Goal: Information Seeking & Learning: Learn about a topic

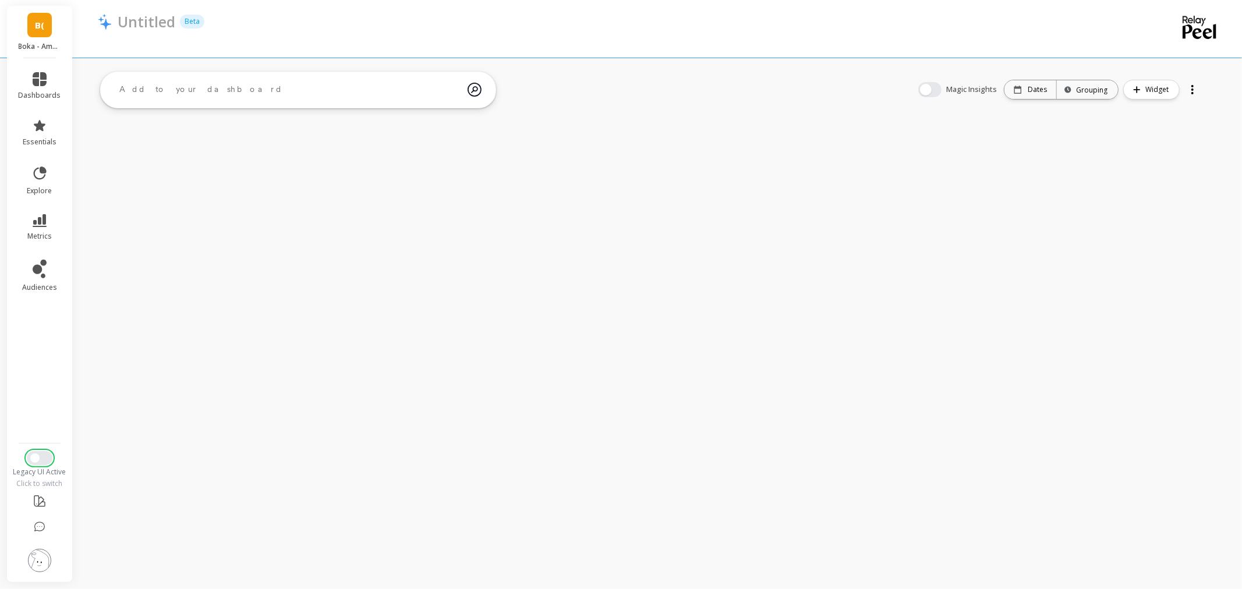
click at [47, 457] on button "Switch to New UI" at bounding box center [40, 458] width 26 height 14
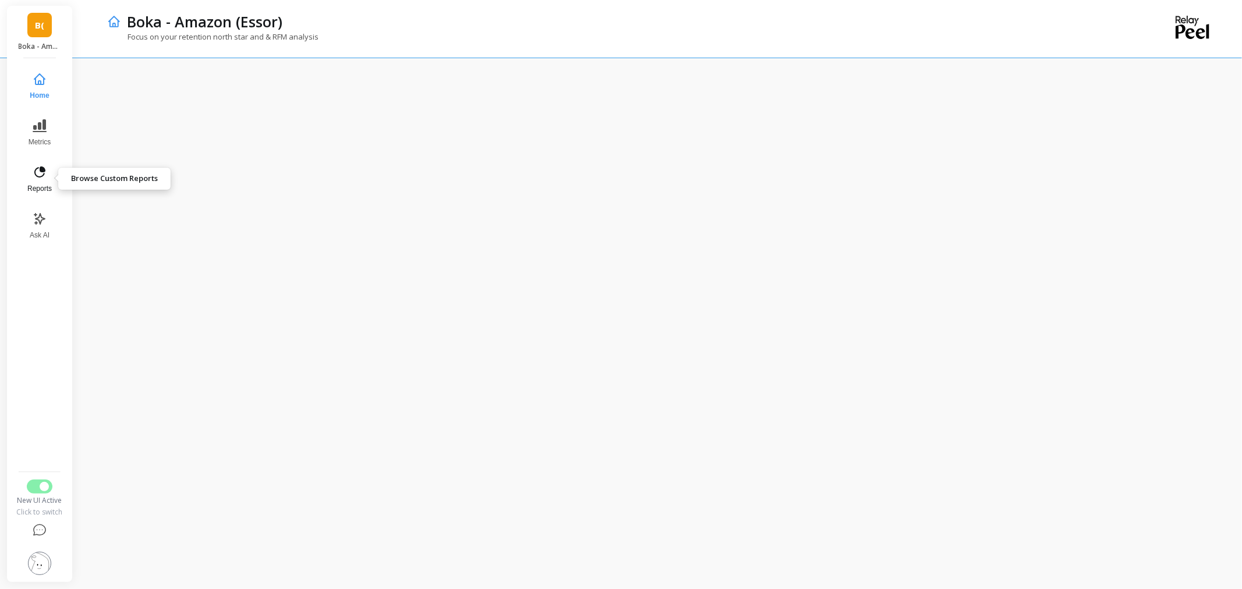
click at [39, 191] on span "Reports" at bounding box center [39, 188] width 24 height 9
click at [36, 132] on icon at bounding box center [40, 126] width 14 height 14
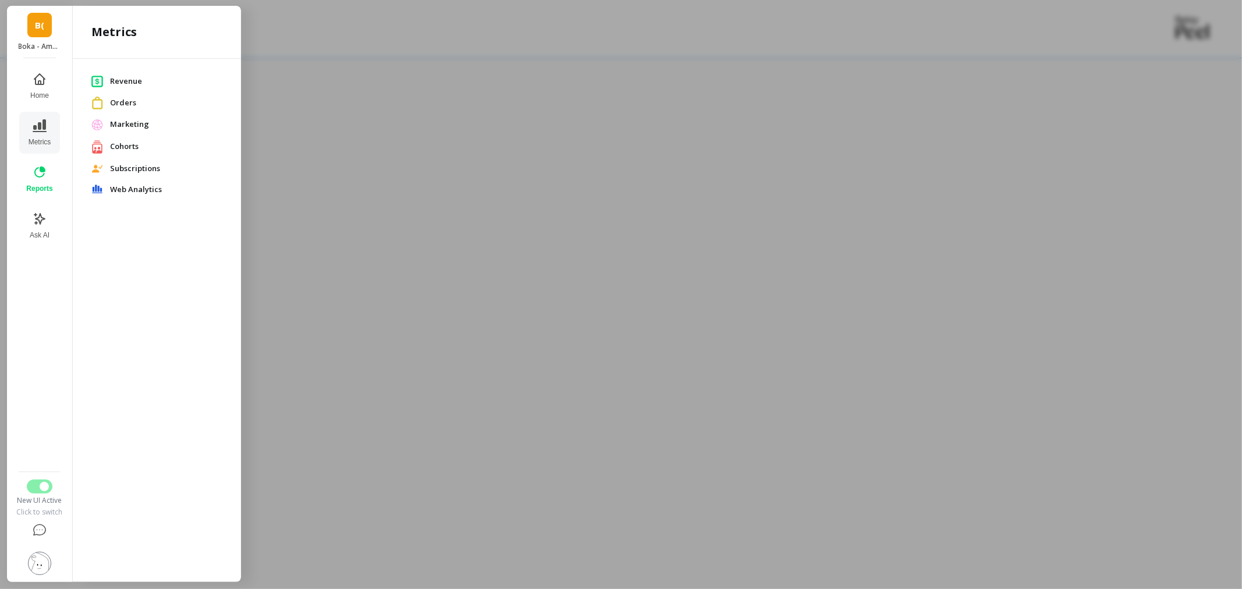
click at [136, 79] on span "Revenue" at bounding box center [166, 82] width 112 height 12
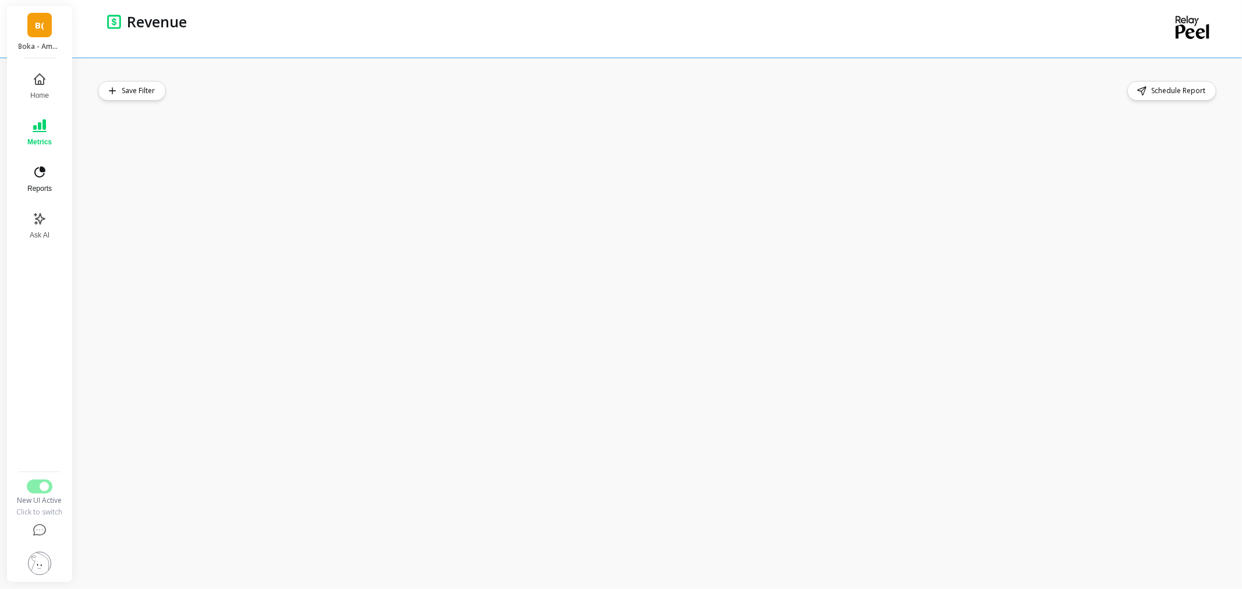
click at [50, 193] on button "Reports" at bounding box center [39, 179] width 38 height 42
click at [44, 97] on span "Home" at bounding box center [39, 95] width 19 height 9
click at [36, 133] on button "Metrics" at bounding box center [39, 133] width 38 height 42
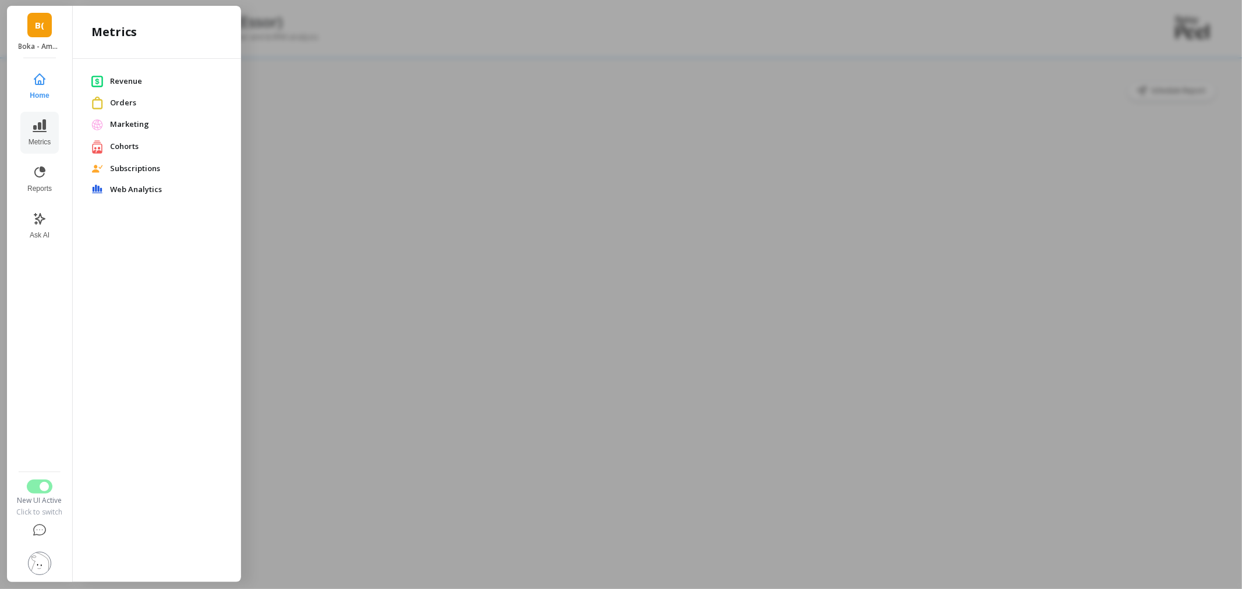
click at [132, 144] on span "Cohorts" at bounding box center [166, 147] width 112 height 12
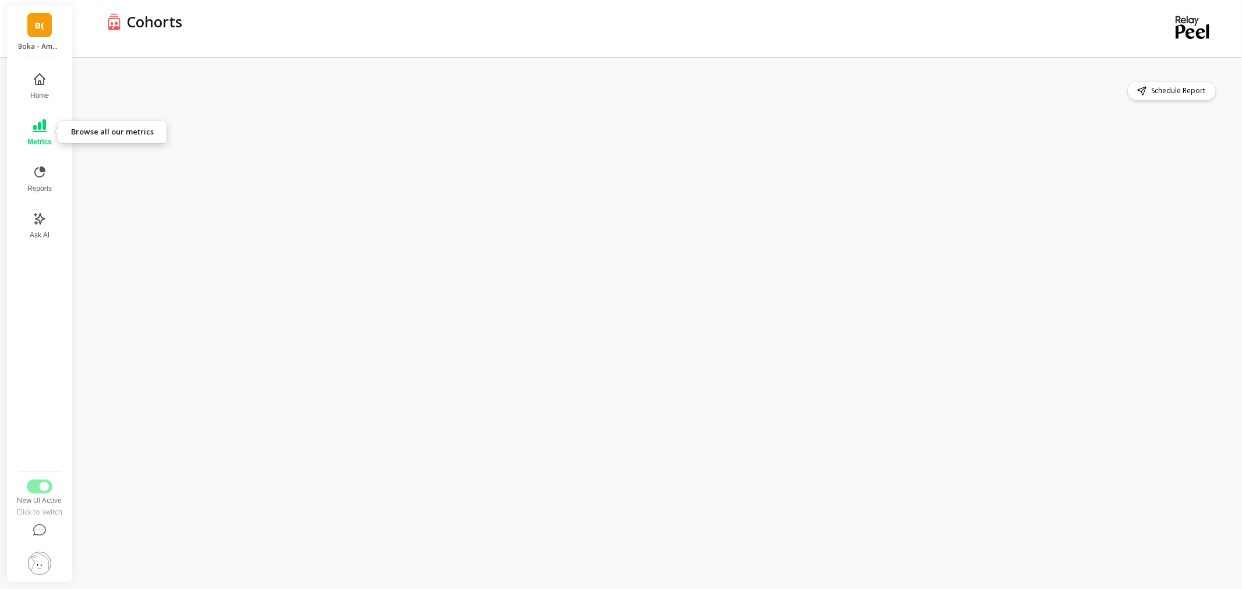
click at [45, 134] on button "Metrics" at bounding box center [39, 133] width 38 height 42
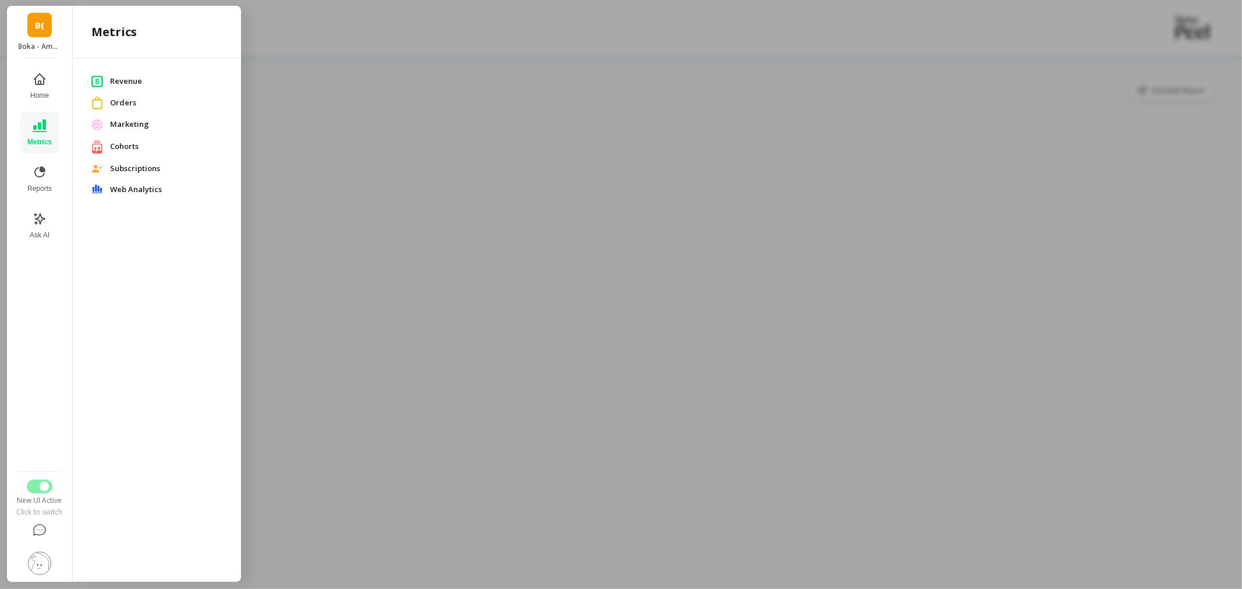
click at [153, 167] on span "Subscriptions" at bounding box center [166, 169] width 112 height 12
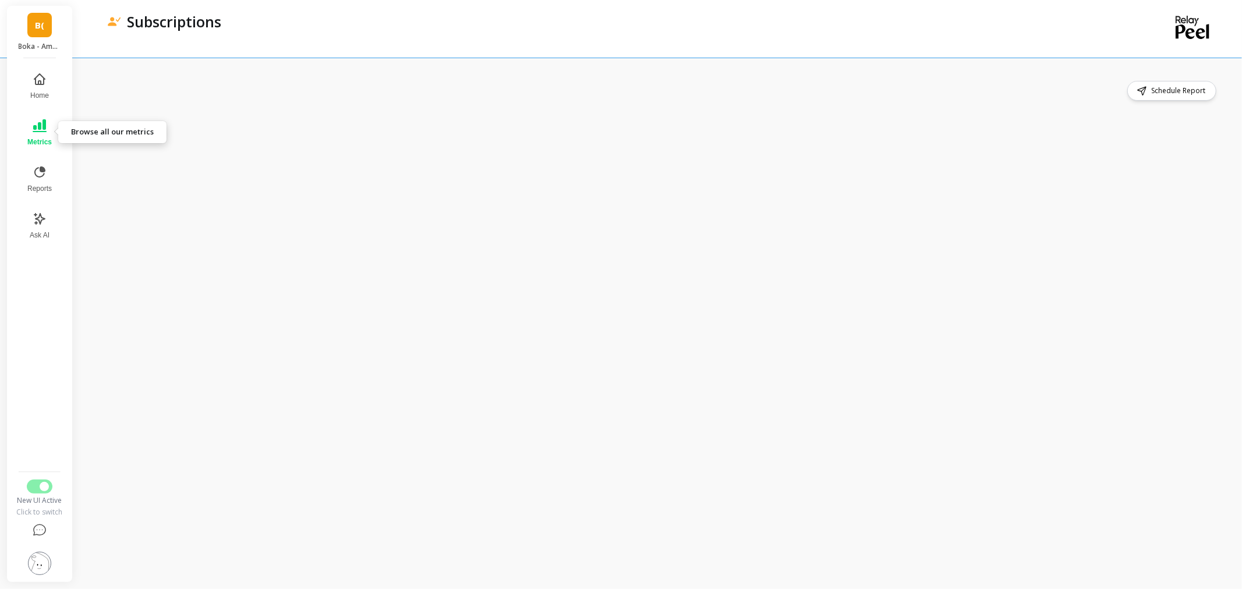
click at [45, 144] on span "Metrics" at bounding box center [39, 141] width 24 height 9
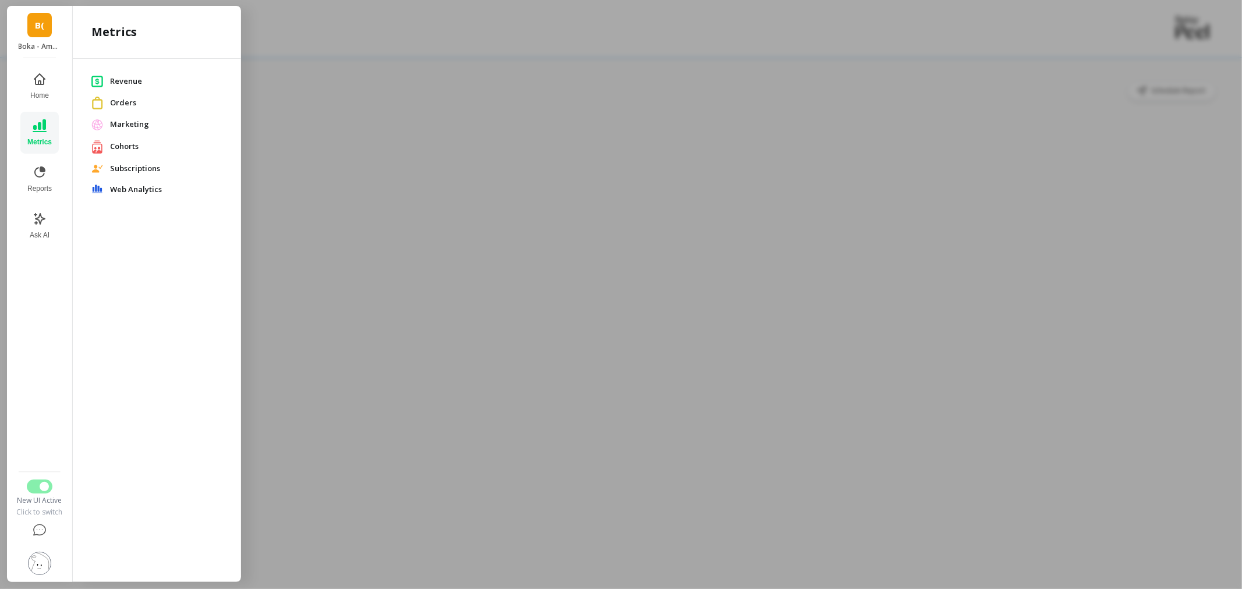
click at [118, 122] on span "Marketing" at bounding box center [166, 125] width 112 height 12
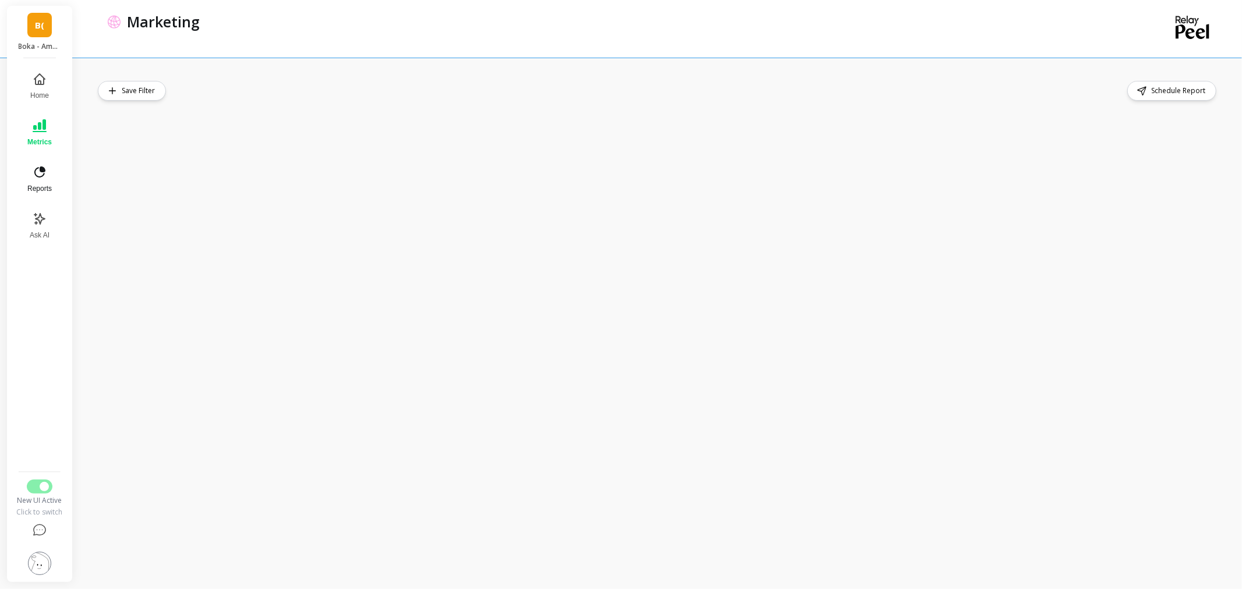
click at [43, 183] on button "Reports" at bounding box center [39, 179] width 38 height 42
click at [36, 220] on icon at bounding box center [40, 219] width 14 height 14
click at [32, 561] on img at bounding box center [39, 563] width 23 height 23
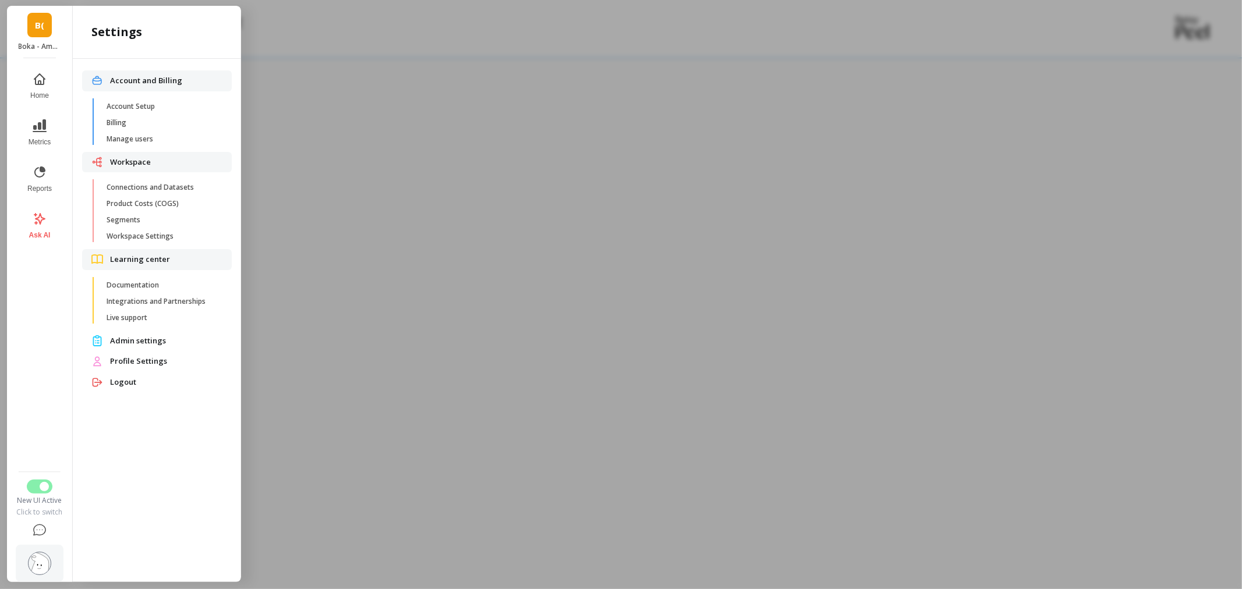
click at [317, 206] on div at bounding box center [621, 294] width 1242 height 589
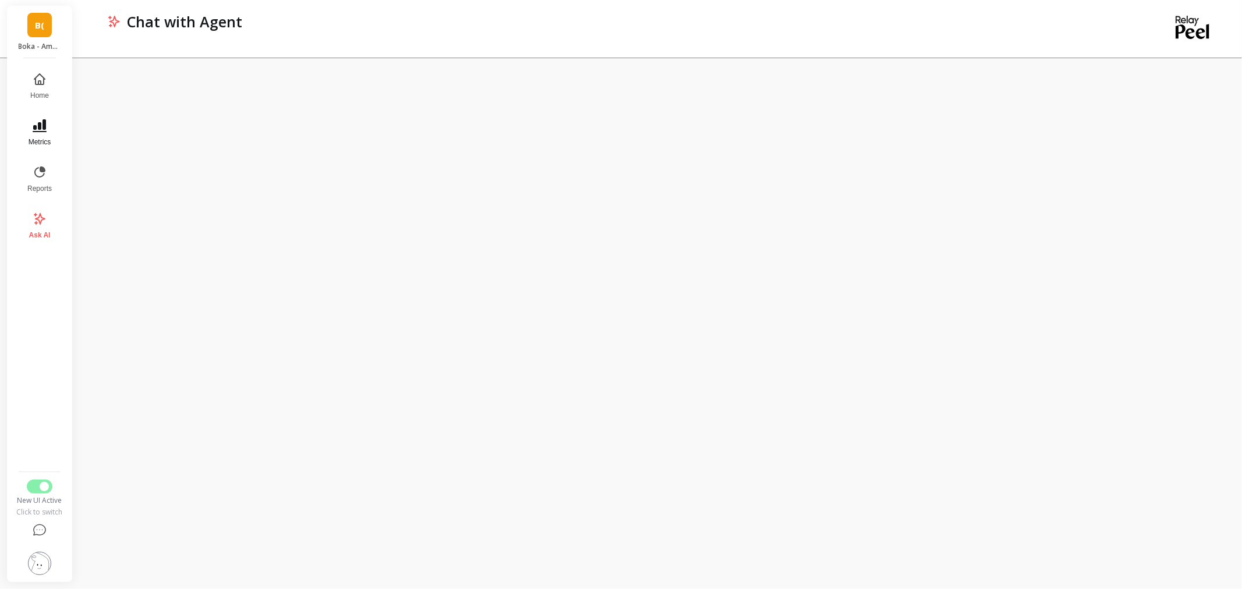
click at [26, 123] on button "Metrics" at bounding box center [39, 133] width 38 height 42
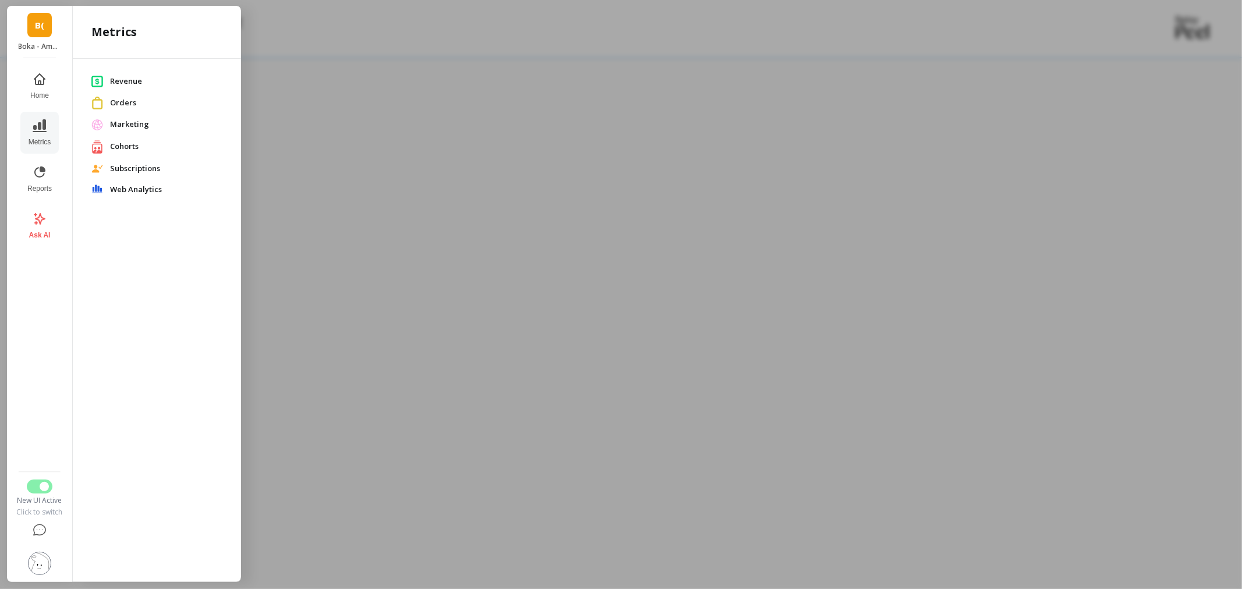
click at [102, 108] on img at bounding box center [97, 103] width 12 height 12
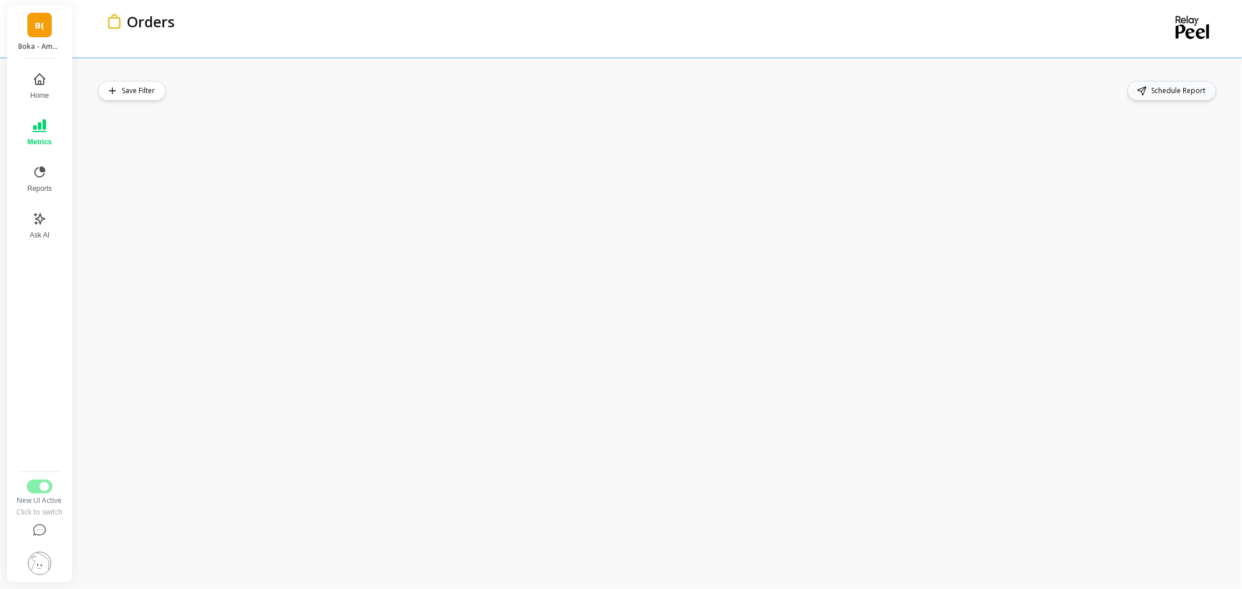
click at [1166, 91] on span "Schedule Report" at bounding box center [1181, 91] width 58 height 12
click at [44, 88] on button "Home" at bounding box center [39, 86] width 38 height 42
click at [38, 134] on button "Metrics" at bounding box center [39, 133] width 38 height 42
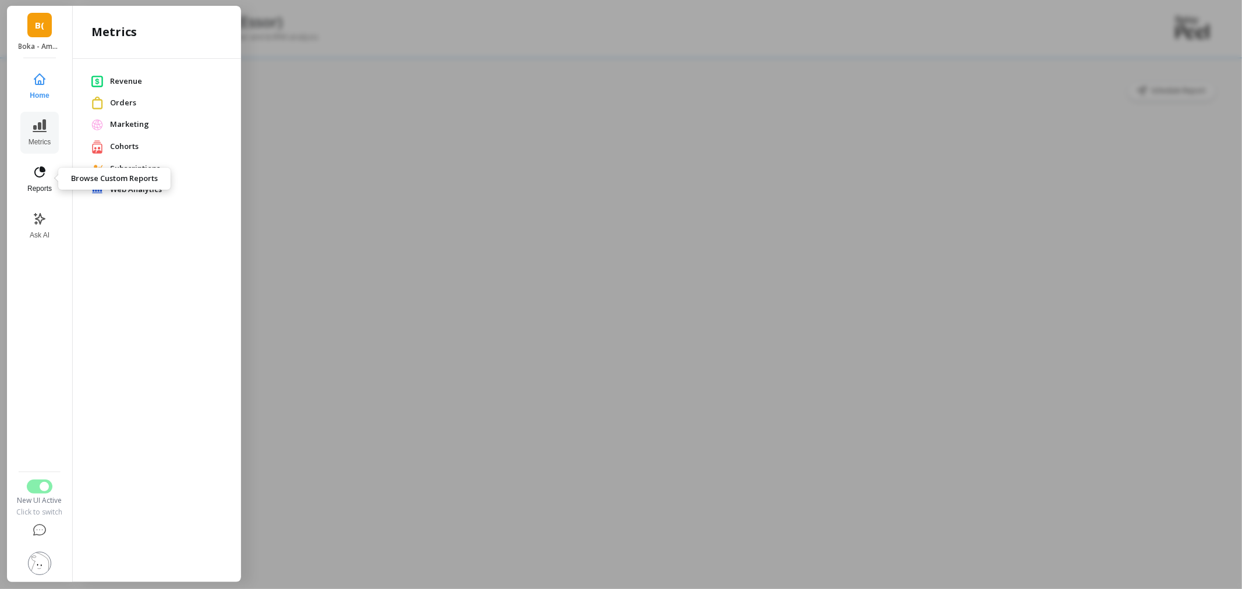
click at [38, 185] on span "Reports" at bounding box center [39, 188] width 24 height 9
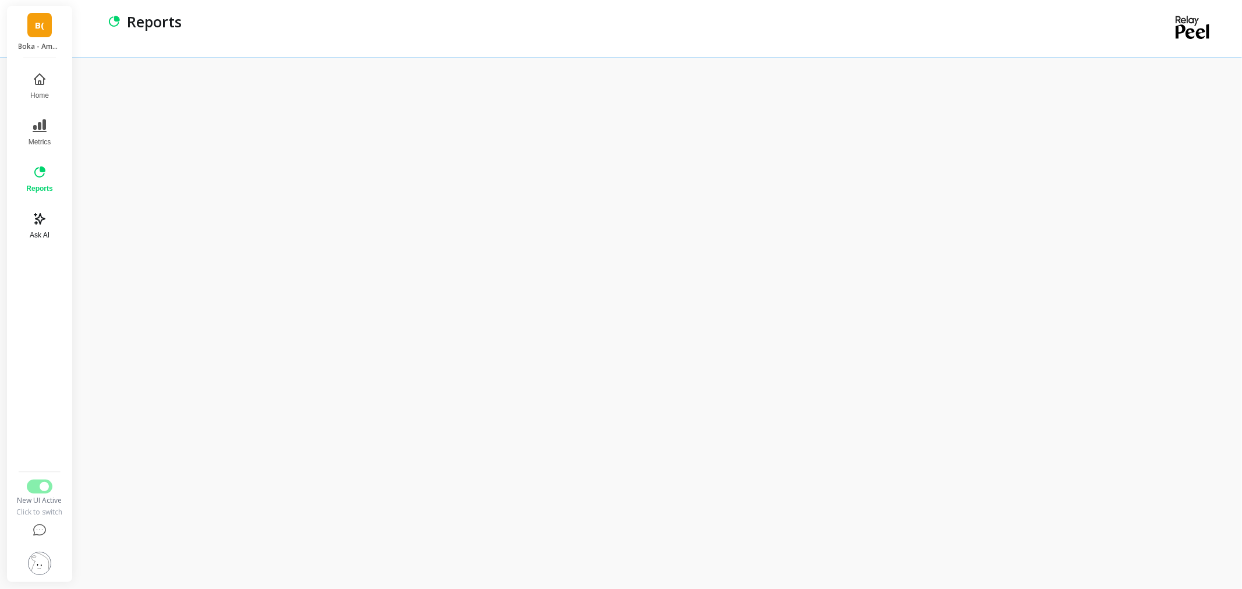
click at [26, 209] on button "Ask AI" at bounding box center [39, 226] width 40 height 42
click at [42, 83] on icon at bounding box center [40, 79] width 14 height 14
